Goal: Task Accomplishment & Management: Use online tool/utility

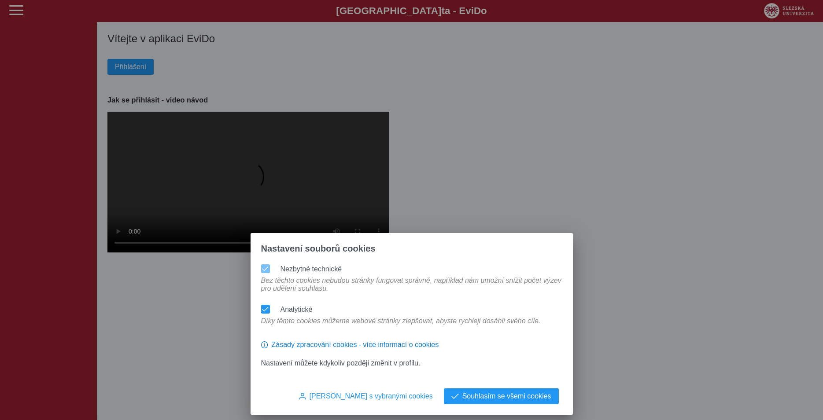
click at [514, 397] on span "Souhlasím se všemi cookies" at bounding box center [506, 397] width 89 height 8
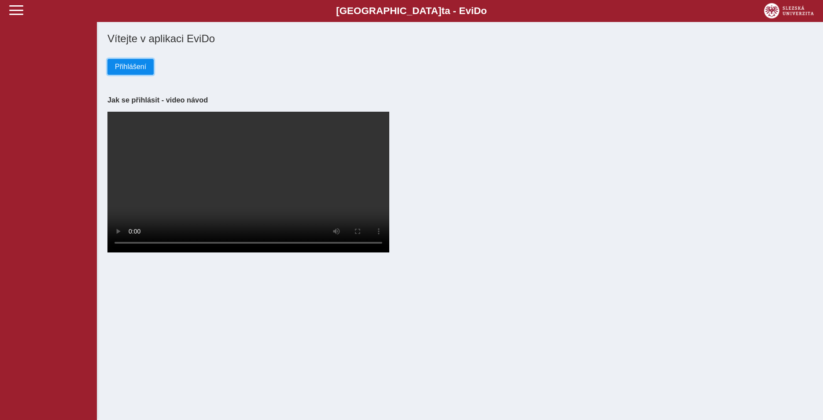
click at [127, 66] on span "Přihlášení" at bounding box center [130, 67] width 31 height 8
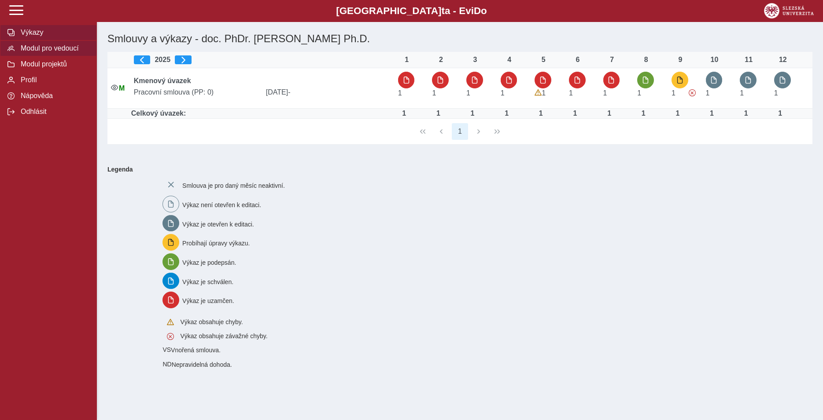
click at [63, 52] on span "Modul pro vedoucí" at bounding box center [53, 48] width 71 height 8
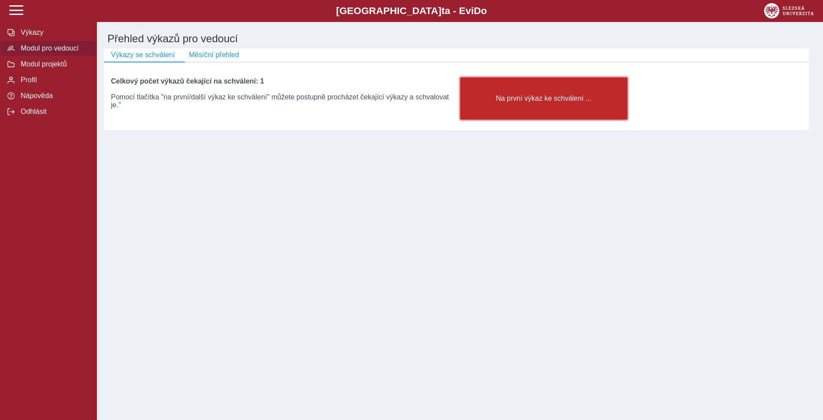
click at [601, 115] on button "Na první výkaz ke schválení ..." at bounding box center [543, 98] width 167 height 42
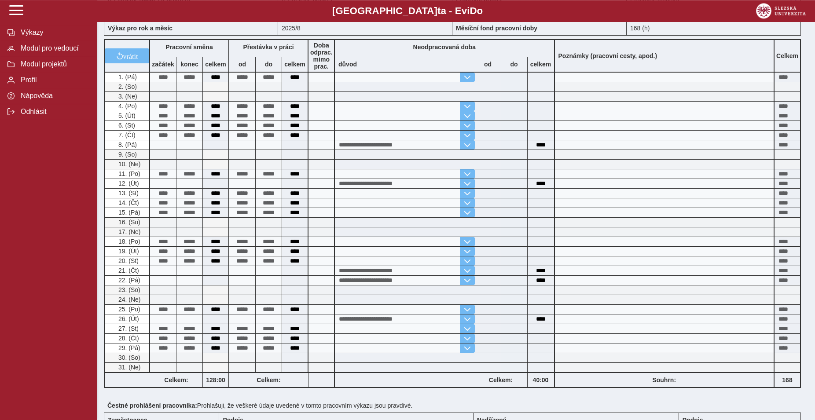
scroll to position [180, 0]
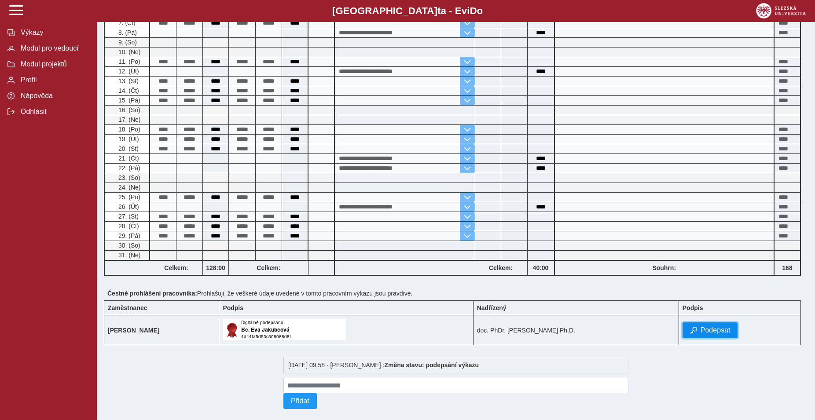
click at [726, 333] on span "Podepsat" at bounding box center [716, 331] width 30 height 8
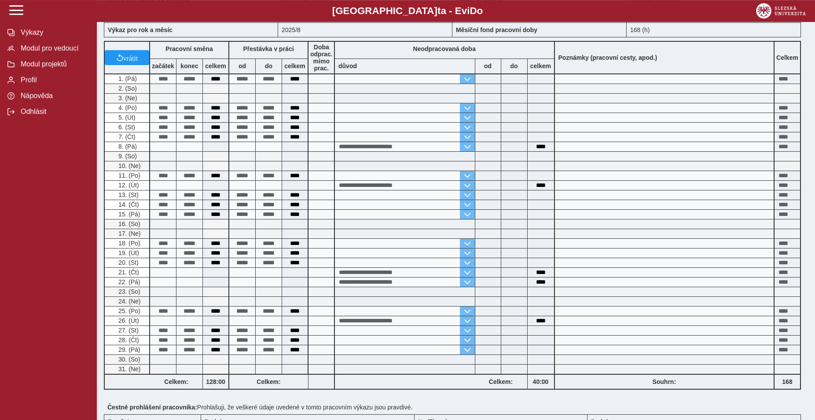
scroll to position [0, 0]
